Goal: Task Accomplishment & Management: Manage account settings

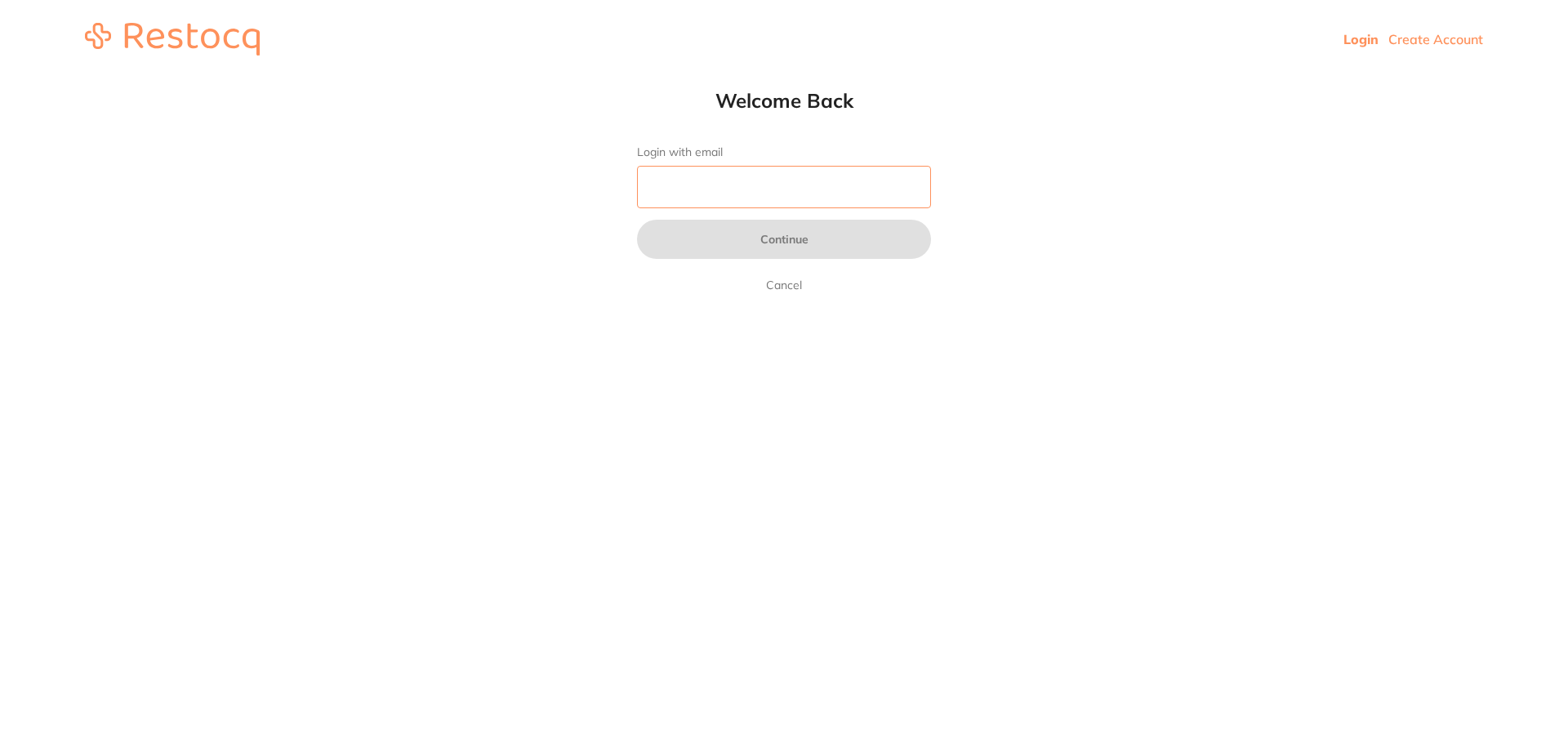
click at [894, 195] on input "Login with email" at bounding box center [784, 186] width 294 height 42
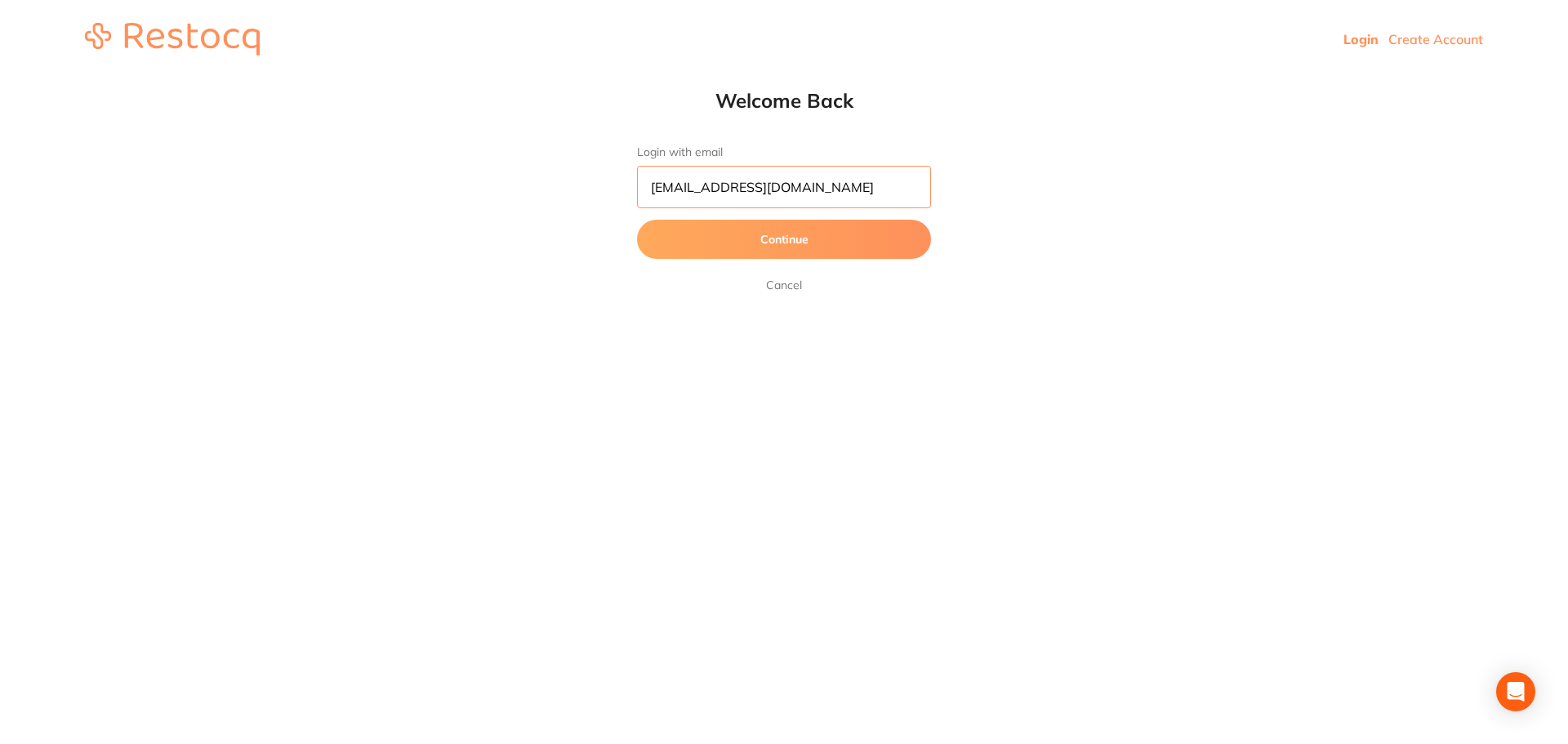
type input "[EMAIL_ADDRESS][DOMAIN_NAME]"
click at [637, 220] on button "Continue" at bounding box center [784, 239] width 294 height 39
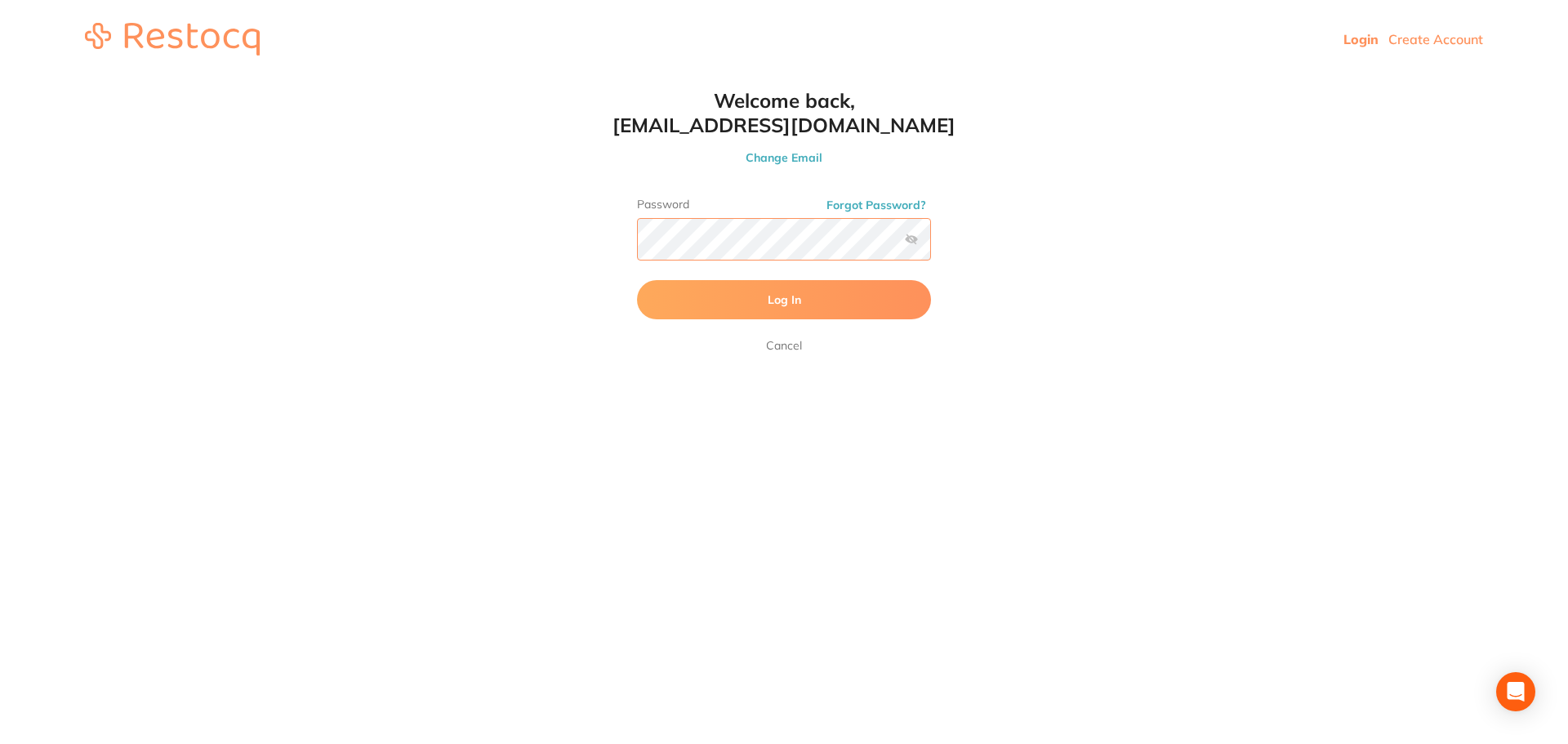
click at [637, 280] on button "Log In" at bounding box center [784, 300] width 294 height 39
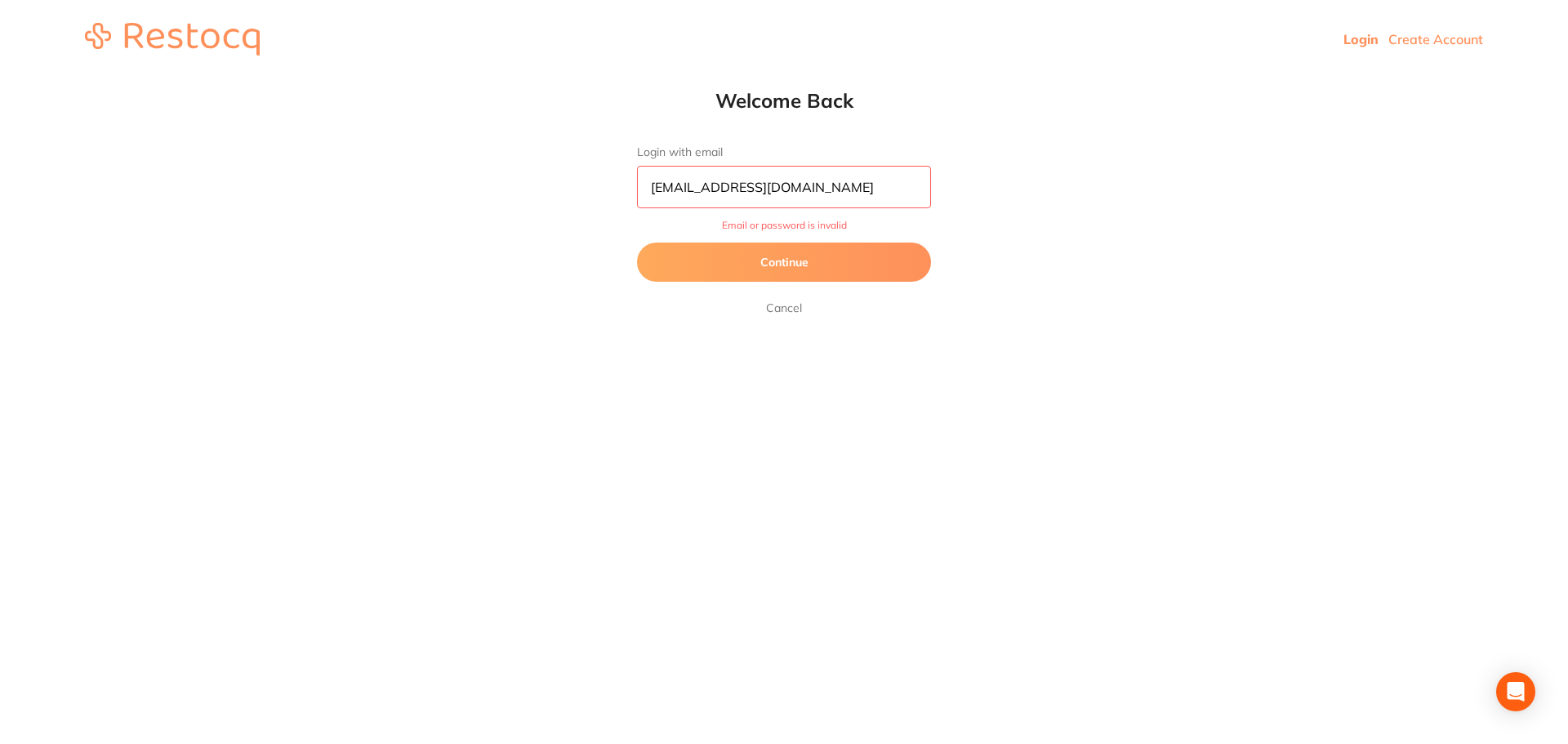
click at [824, 256] on button "Continue" at bounding box center [784, 262] width 294 height 39
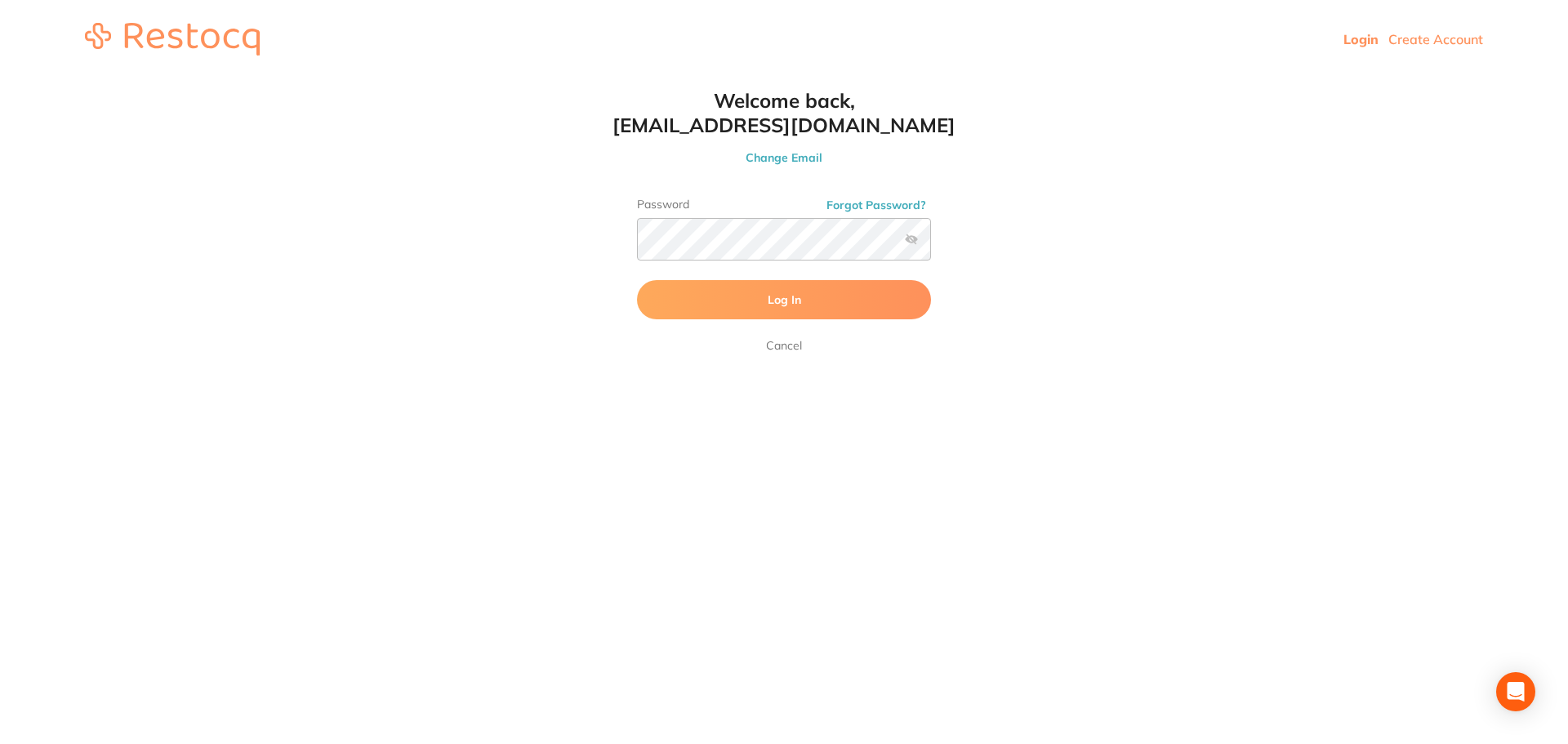
click at [911, 236] on label at bounding box center [911, 238] width 13 height 13
click at [931, 244] on input "checkbox" at bounding box center [931, 244] width 0 height 0
click at [657, 299] on button "Log In" at bounding box center [784, 300] width 294 height 39
